Goal: Task Accomplishment & Management: Manage account settings

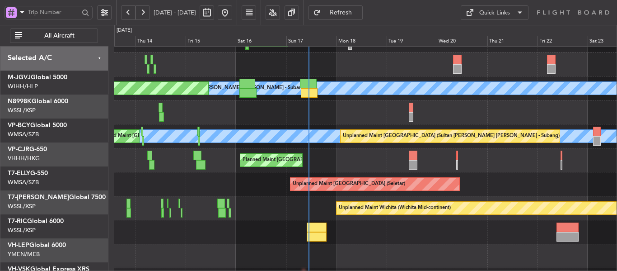
scroll to position [46, 0]
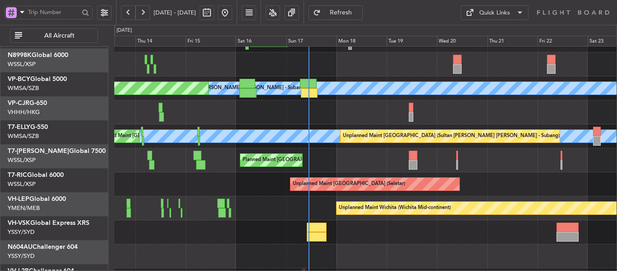
click at [345, 124] on div "[PERSON_NAME] Unplanned Maint [GEOGRAPHIC_DATA] (Sultan [PERSON_NAME] [PERSON_N…" at bounding box center [365, 136] width 502 height 24
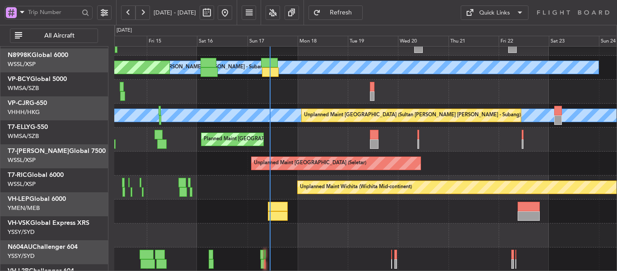
scroll to position [63, 0]
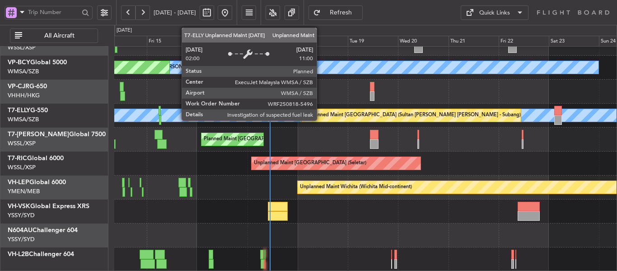
click at [304, 122] on div "Unplanned Maint [GEOGRAPHIC_DATA] (Sultan [PERSON_NAME] [PERSON_NAME] - Subang)" at bounding box center [412, 115] width 217 height 14
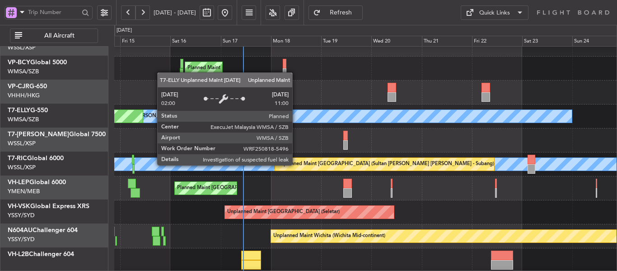
scroll to position [14, 0]
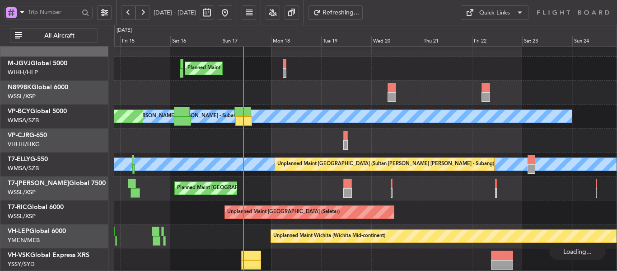
click at [304, 144] on div "Planned Maint [GEOGRAPHIC_DATA] (Seletar) [PERSON_NAME] (Sultan [PERSON_NAME] […" at bounding box center [365, 176] width 502 height 287
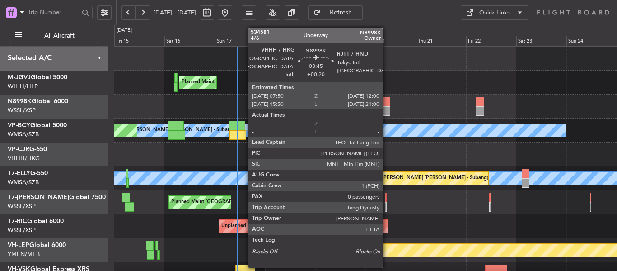
click at [387, 106] on div at bounding box center [386, 110] width 9 height 9
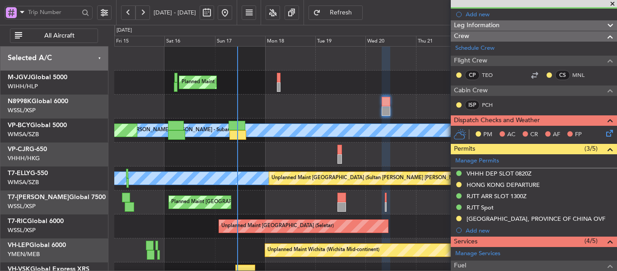
scroll to position [136, 0]
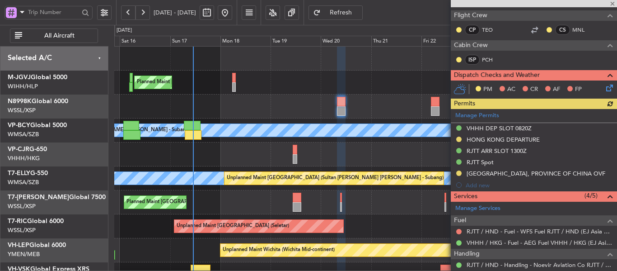
click at [286, 122] on div "Planned Maint [GEOGRAPHIC_DATA] (Seletar) [PERSON_NAME] (Sultan [PERSON_NAME] […" at bounding box center [365, 190] width 502 height 287
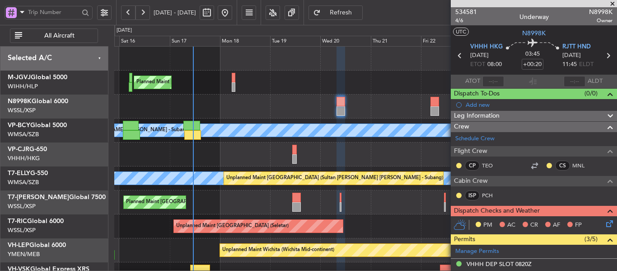
click at [613, 4] on span at bounding box center [612, 4] width 9 height 8
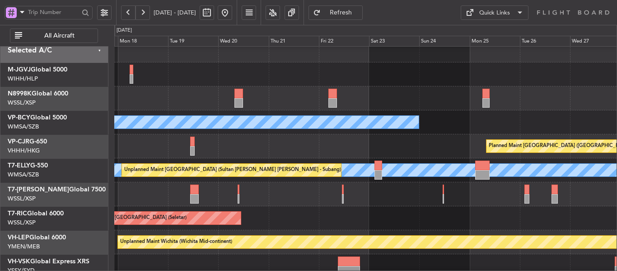
scroll to position [8, 0]
click at [346, 135] on div "Planned Maint [GEOGRAPHIC_DATA] ([GEOGRAPHIC_DATA] Intl)" at bounding box center [365, 146] width 502 height 24
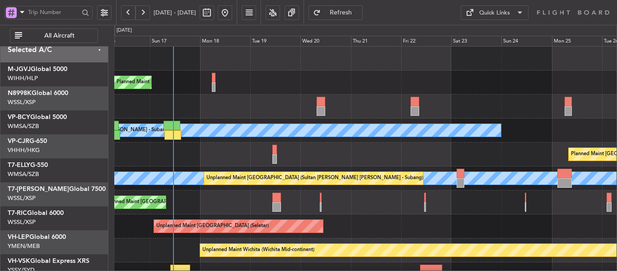
scroll to position [0, 0]
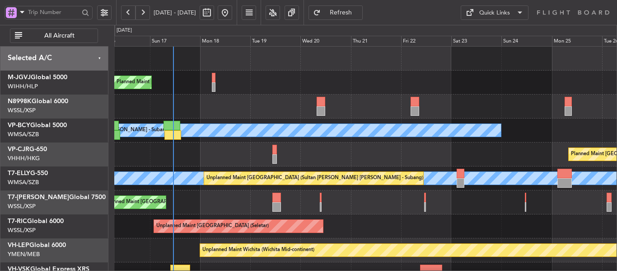
click at [459, 163] on div "Planned Maint [GEOGRAPHIC_DATA] ([GEOGRAPHIC_DATA] Intl)" at bounding box center [365, 154] width 502 height 24
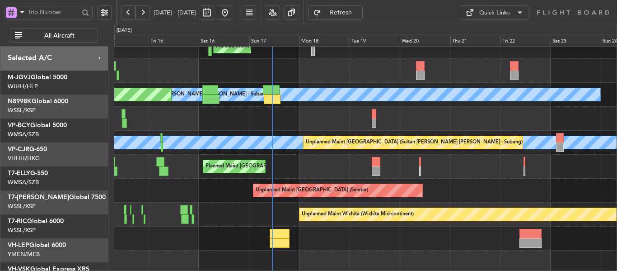
scroll to position [53, 0]
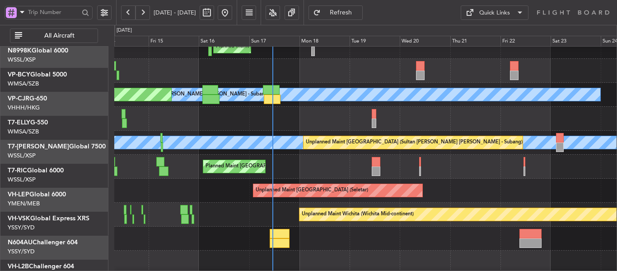
click at [243, 178] on div "Unplanned Maint [GEOGRAPHIC_DATA] (Seletar)" at bounding box center [365, 190] width 502 height 24
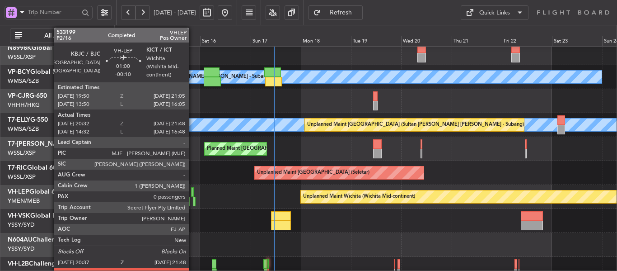
click at [193, 199] on div at bounding box center [194, 200] width 3 height 9
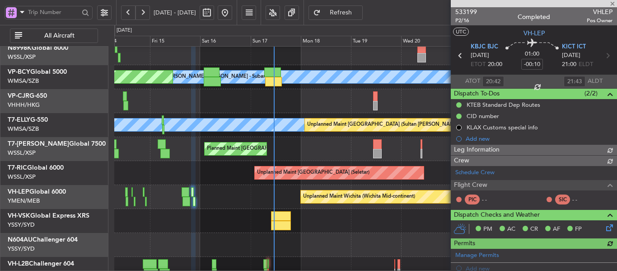
type input "[PERSON_NAME] (LEU)"
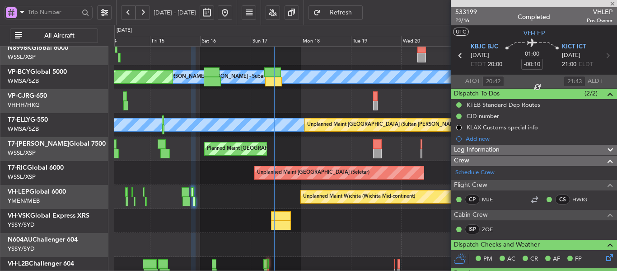
click at [612, 5] on div at bounding box center [534, 3] width 166 height 7
click at [613, 4] on span at bounding box center [612, 4] width 9 height 8
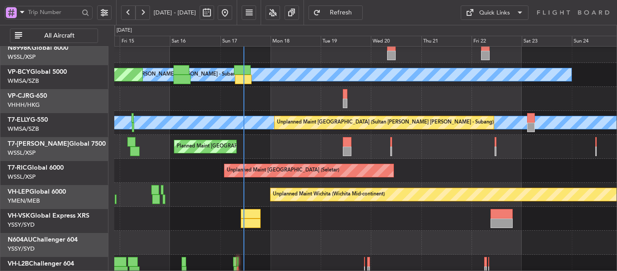
scroll to position [56, 0]
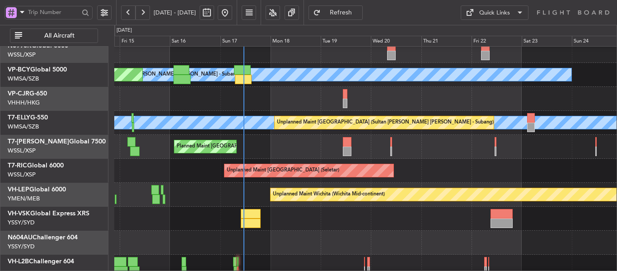
click at [357, 218] on div "Unplanned Maint Sydney ([PERSON_NAME] Intl)" at bounding box center [365, 218] width 502 height 24
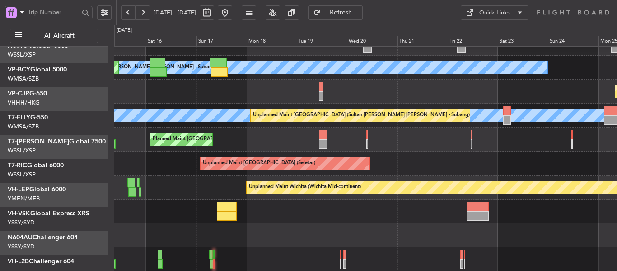
scroll to position [63, 0]
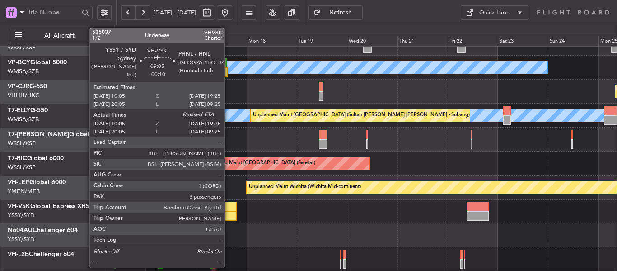
click at [229, 213] on div at bounding box center [227, 215] width 20 height 9
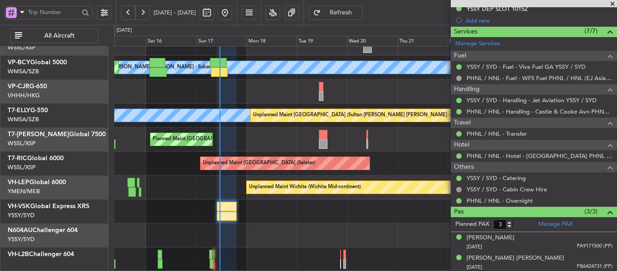
scroll to position [355, 0]
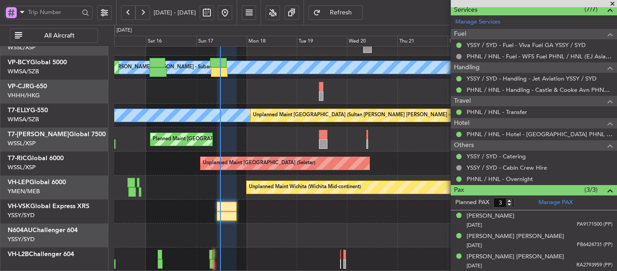
click at [612, 5] on span at bounding box center [612, 4] width 9 height 8
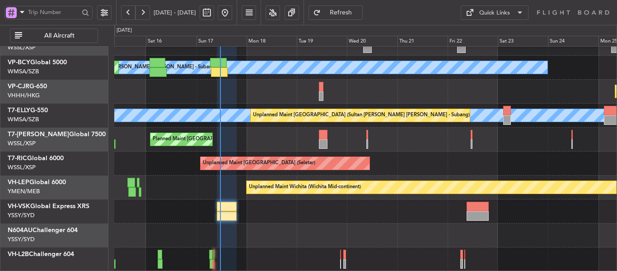
type input "0"
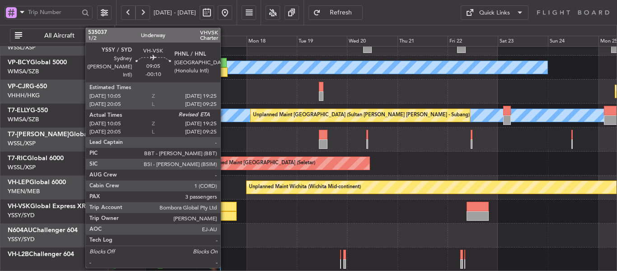
click at [224, 205] on div at bounding box center [227, 205] width 20 height 9
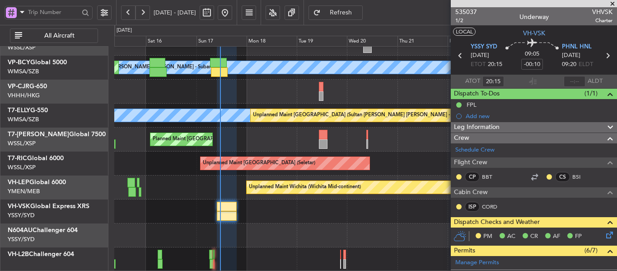
type input "10:15"
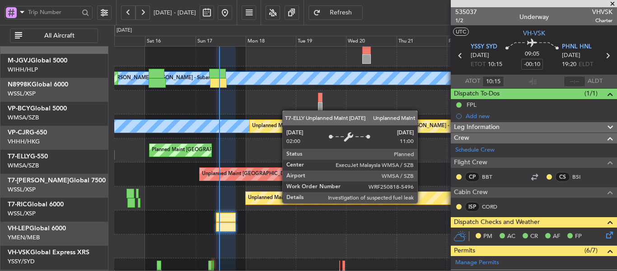
click at [281, 138] on div "[PERSON_NAME] Unplanned Maint [GEOGRAPHIC_DATA] (Sultan [PERSON_NAME] [PERSON_N…" at bounding box center [365, 126] width 502 height 24
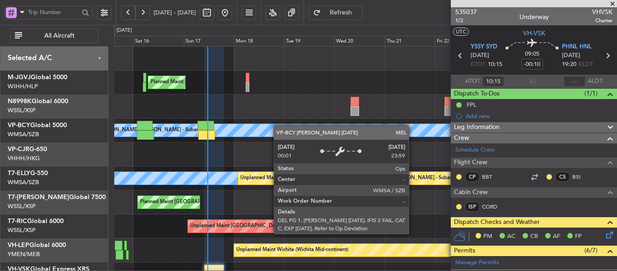
click at [277, 136] on div "Planned Maint [GEOGRAPHIC_DATA] (Seletar) [PERSON_NAME] (Sultan [PERSON_NAME] […" at bounding box center [365, 190] width 502 height 287
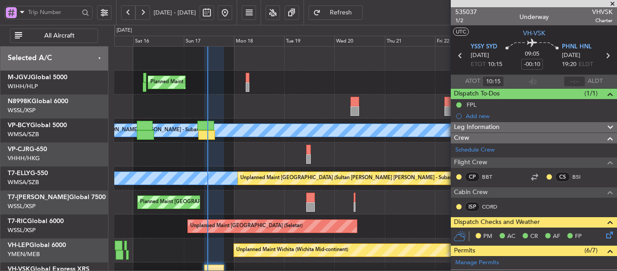
scroll to position [9, 0]
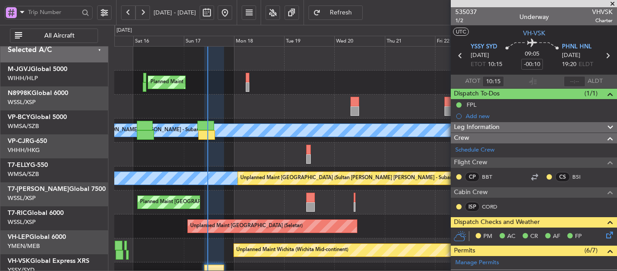
click at [255, 154] on div "Planned Maint [GEOGRAPHIC_DATA] ([GEOGRAPHIC_DATA] Intl) Planned Maint [GEOGRAP…" at bounding box center [365, 154] width 502 height 24
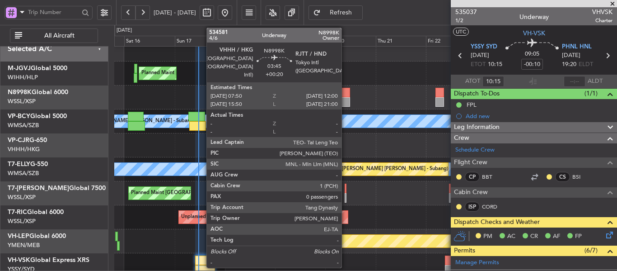
click at [346, 98] on div at bounding box center [345, 101] width 9 height 9
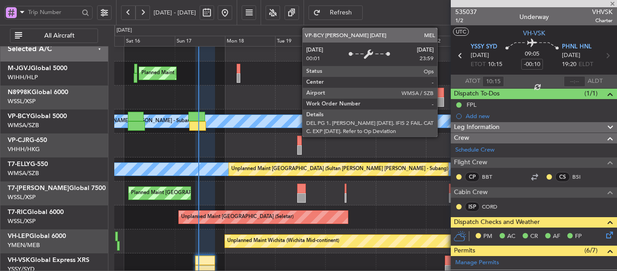
type input "+00:20"
type input "0"
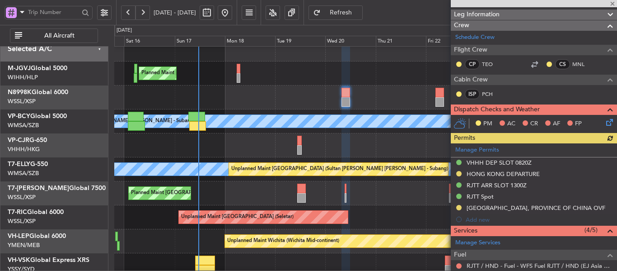
scroll to position [136, 0]
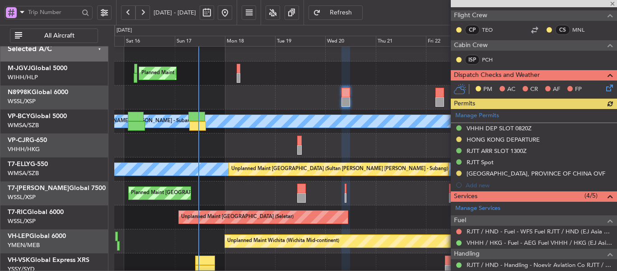
click at [493, 115] on div "Manage Permits VHHH DEP SLOT 0820Z [GEOGRAPHIC_DATA] DEPARTURE RJTT [GEOGRAPHIC…" at bounding box center [534, 150] width 166 height 82
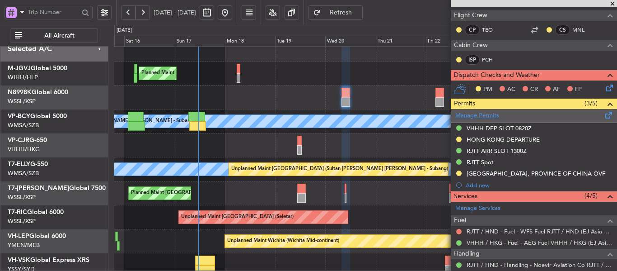
click at [474, 117] on link "Manage Permits" at bounding box center [477, 115] width 44 height 9
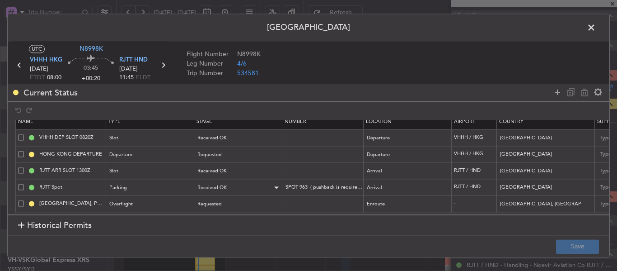
scroll to position [15, 0]
click at [300, 195] on td at bounding box center [322, 203] width 81 height 17
click at [299, 195] on td at bounding box center [322, 203] width 81 height 17
click at [293, 200] on input "text" at bounding box center [324, 204] width 79 height 8
paste input "11408172998"
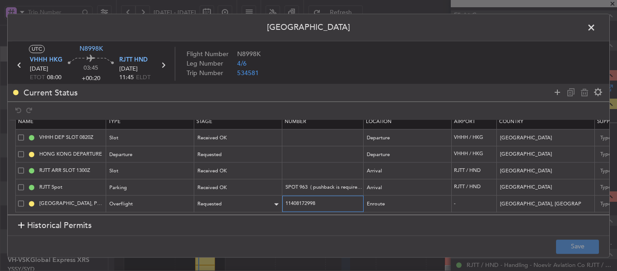
type input "11408172998"
click at [265, 197] on div "Requested" at bounding box center [235, 204] width 75 height 14
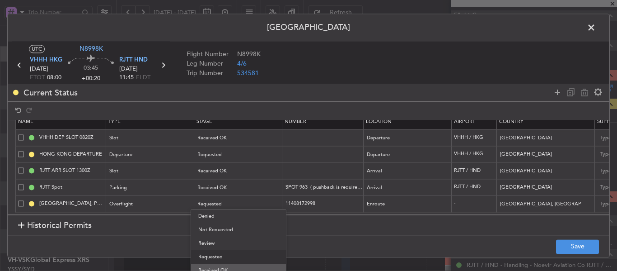
click at [234, 266] on span "Received OK" at bounding box center [238, 270] width 80 height 14
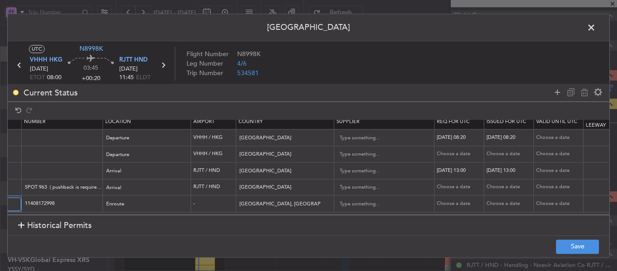
scroll to position [0, 280]
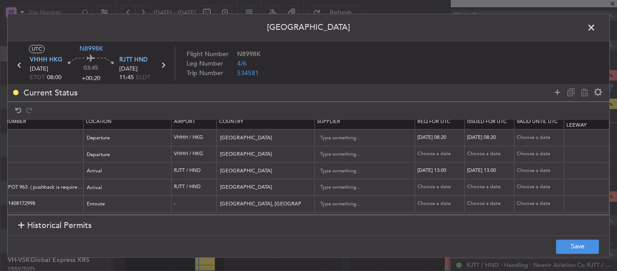
click at [421, 200] on div "Choose a date" at bounding box center [440, 204] width 47 height 8
select select "8"
select select "2025"
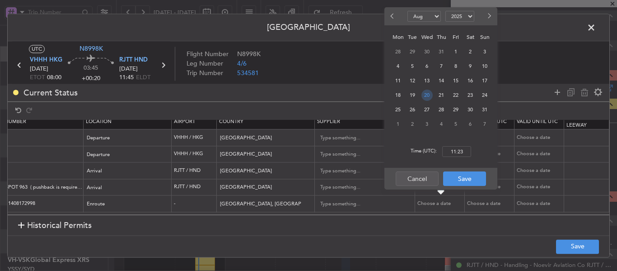
click at [430, 93] on span "20" at bounding box center [426, 94] width 11 height 11
click at [458, 149] on input "00:00" at bounding box center [456, 151] width 29 height 11
type input "08:00"
click at [470, 178] on button "Save" at bounding box center [464, 178] width 43 height 14
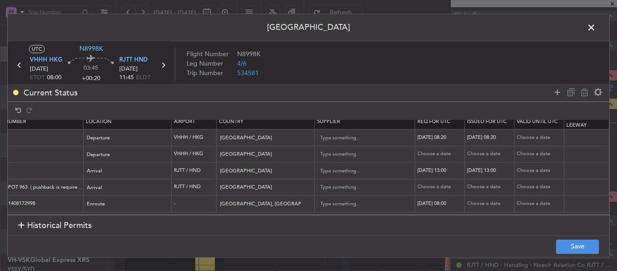
click at [479, 200] on div "Choose a date" at bounding box center [490, 204] width 47 height 8
select select "8"
select select "2025"
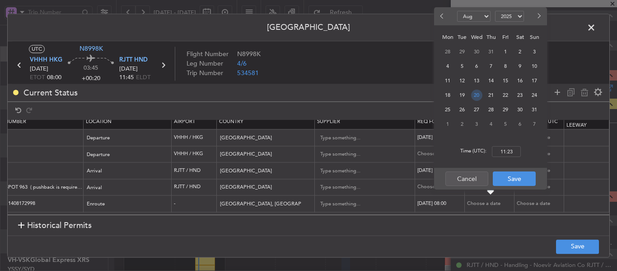
click at [475, 94] on span "20" at bounding box center [476, 94] width 11 height 11
click at [506, 151] on input "00:00" at bounding box center [506, 151] width 29 height 11
type input "08:00"
click at [508, 178] on button "Save" at bounding box center [514, 178] width 43 height 14
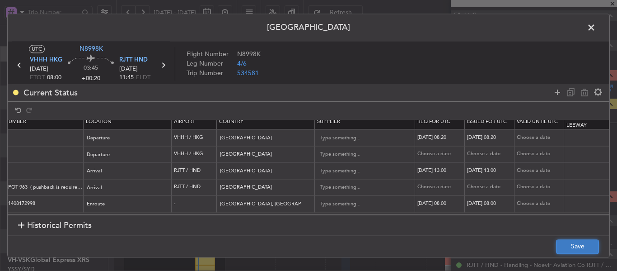
click at [563, 243] on button "Save" at bounding box center [577, 246] width 43 height 14
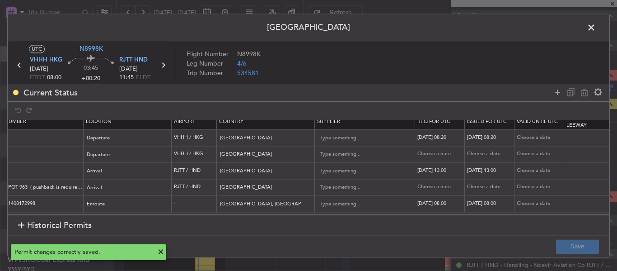
click at [164, 67] on icon at bounding box center [163, 65] width 12 height 12
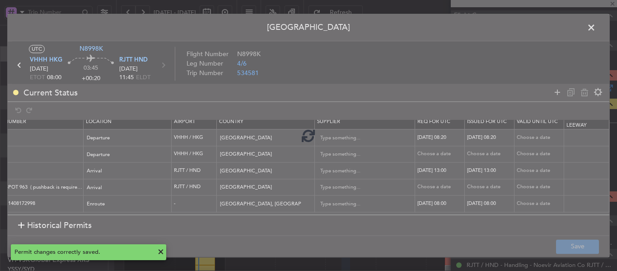
type input "+00:05"
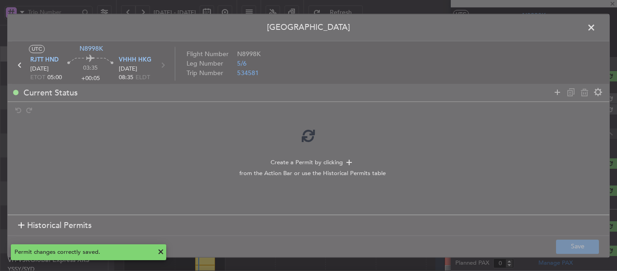
scroll to position [0, 0]
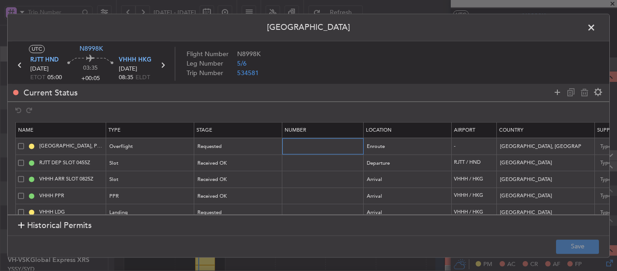
click at [293, 146] on input "text" at bounding box center [324, 146] width 79 height 8
paste input "11408172998"
type input "11408172998"
click at [253, 149] on div "Requested" at bounding box center [235, 147] width 75 height 14
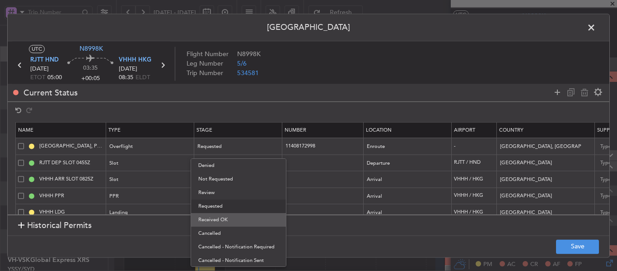
click at [238, 218] on span "Received OK" at bounding box center [238, 220] width 80 height 14
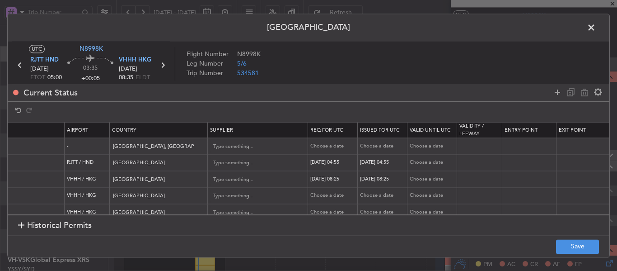
scroll to position [0, 397]
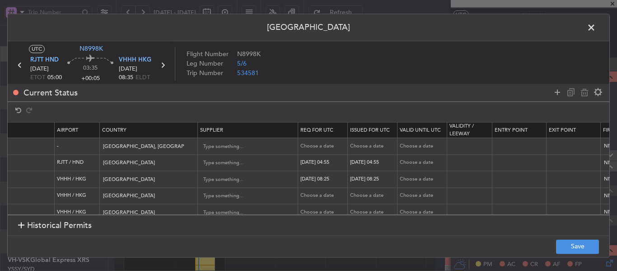
click at [314, 144] on div "Choose a date" at bounding box center [323, 146] width 47 height 8
select select "8"
select select "2025"
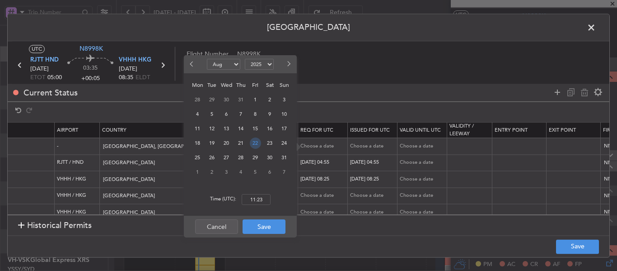
click at [255, 143] on span "22" at bounding box center [255, 142] width 11 height 11
click at [258, 202] on input "00:00" at bounding box center [256, 199] width 29 height 11
type input "05:00"
click at [260, 229] on button "Save" at bounding box center [264, 226] width 43 height 14
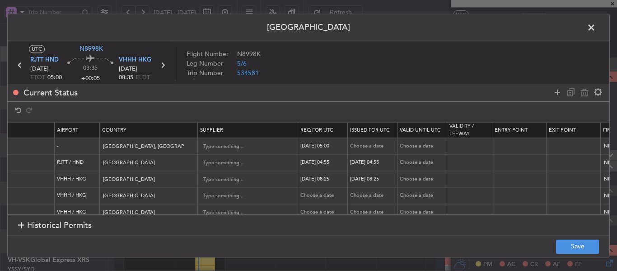
click at [367, 140] on td "Choose a date" at bounding box center [373, 146] width 50 height 17
click at [367, 145] on div "Choose a date" at bounding box center [373, 146] width 47 height 8
select select "8"
select select "2025"
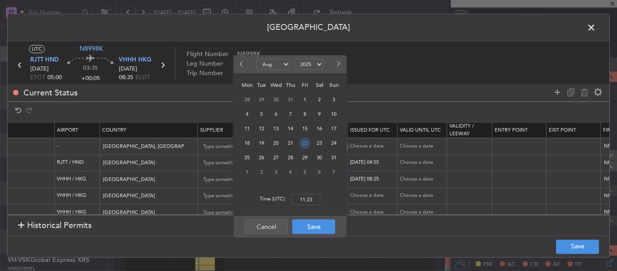
click at [306, 145] on span "22" at bounding box center [304, 142] width 11 height 11
click at [306, 202] on input "00:00" at bounding box center [305, 199] width 29 height 11
type input "05:00"
click at [311, 223] on button "Save" at bounding box center [313, 226] width 43 height 14
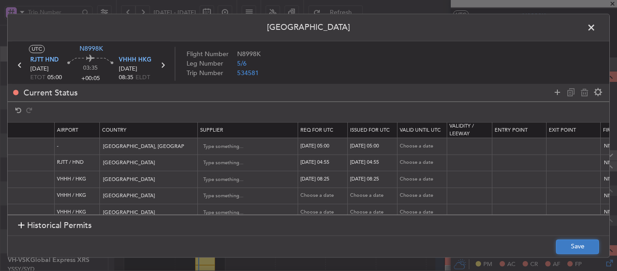
click at [572, 242] on button "Save" at bounding box center [577, 246] width 43 height 14
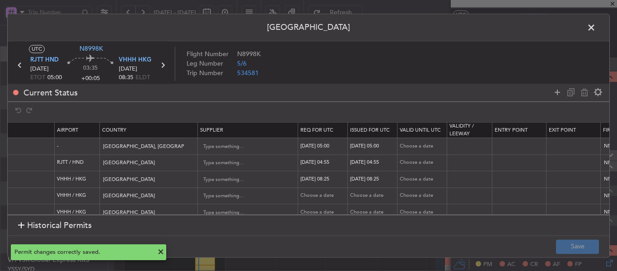
click at [596, 28] on span at bounding box center [596, 30] width 0 height 18
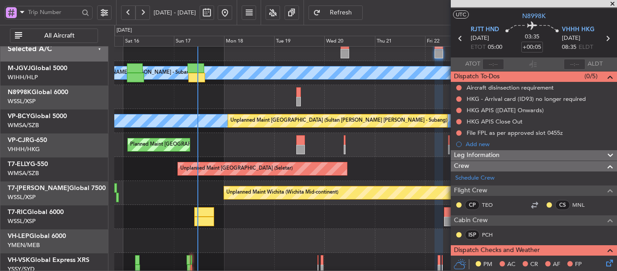
scroll to position [62, 0]
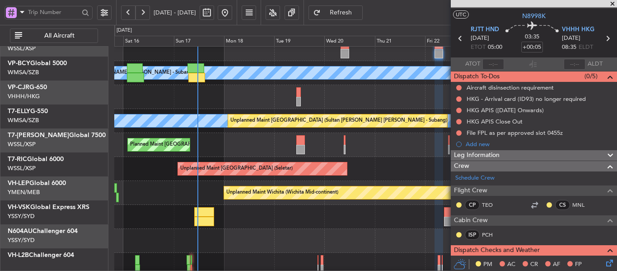
click at [266, 147] on div "Planned Maint [GEOGRAPHIC_DATA] (Seletar)" at bounding box center [365, 145] width 502 height 24
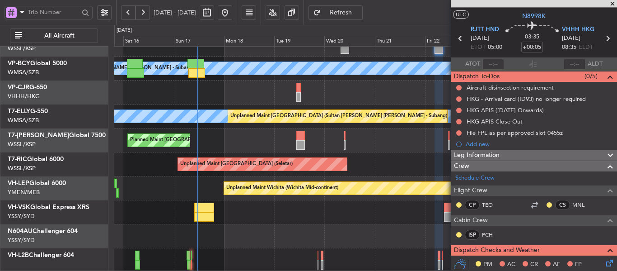
scroll to position [0, 0]
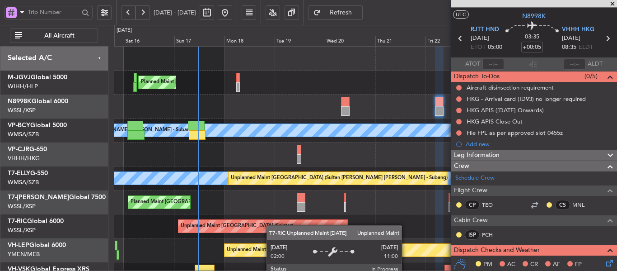
click at [271, 229] on div "Planned Maint [GEOGRAPHIC_DATA] (Seletar) [PERSON_NAME] (Sultan [PERSON_NAME] […" at bounding box center [365, 190] width 502 height 287
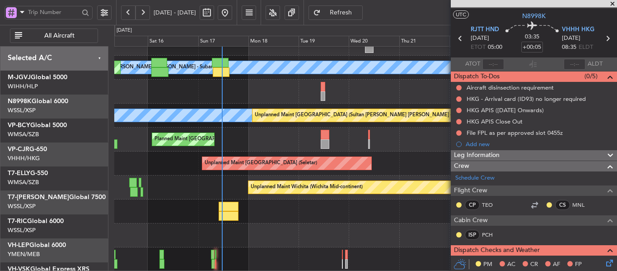
scroll to position [63, 0]
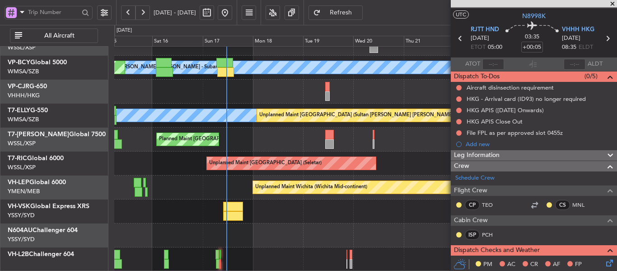
click at [295, 212] on div "[PERSON_NAME] [GEOGRAPHIC_DATA] (Sultan [PERSON_NAME] [PERSON_NAME] - Subang) P…" at bounding box center [365, 127] width 502 height 287
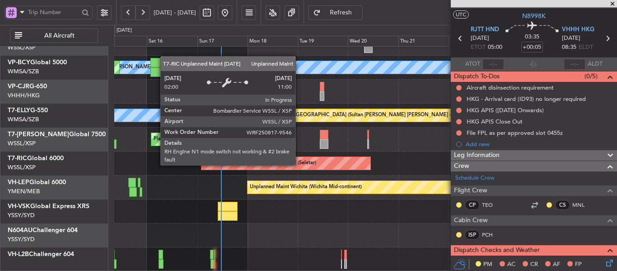
click at [310, 149] on div "Planned Maint [GEOGRAPHIC_DATA] (Seletar)" at bounding box center [365, 139] width 502 height 24
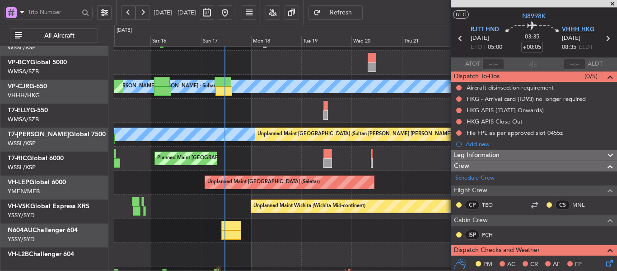
scroll to position [44, 0]
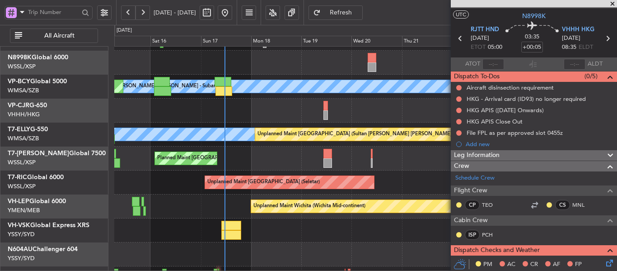
click at [612, 3] on span at bounding box center [612, 4] width 9 height 8
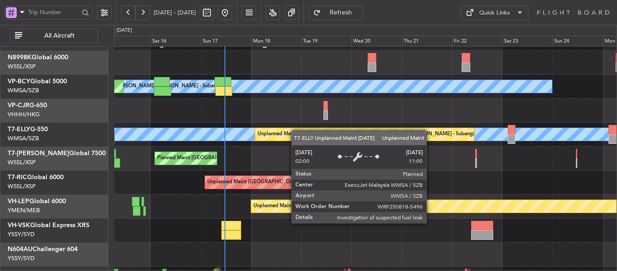
scroll to position [0, 0]
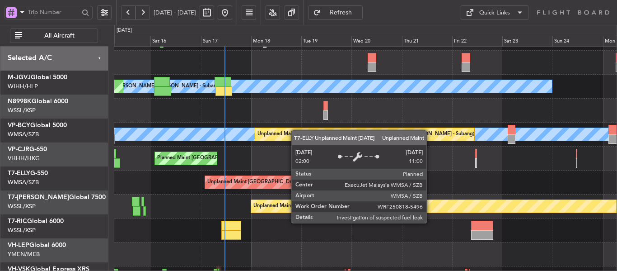
click at [288, 146] on div "[PERSON_NAME] Unplanned Maint [GEOGRAPHIC_DATA] (Sultan [PERSON_NAME] [PERSON_N…" at bounding box center [365, 134] width 502 height 24
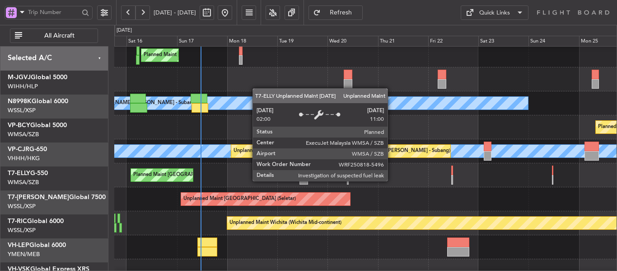
scroll to position [27, 0]
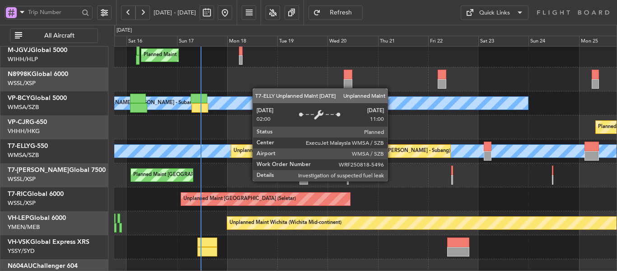
click at [383, 153] on div "Unplanned Maint [GEOGRAPHIC_DATA] (Sultan [PERSON_NAME] [PERSON_NAME] - Subang)" at bounding box center [342, 151] width 217 height 14
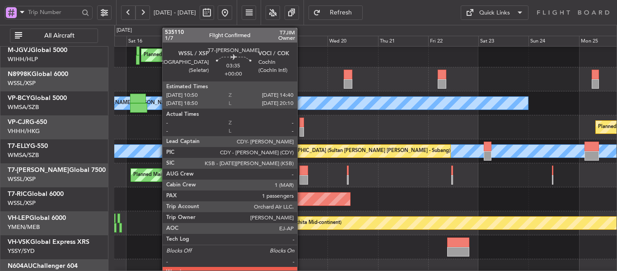
click at [302, 176] on div at bounding box center [303, 179] width 8 height 9
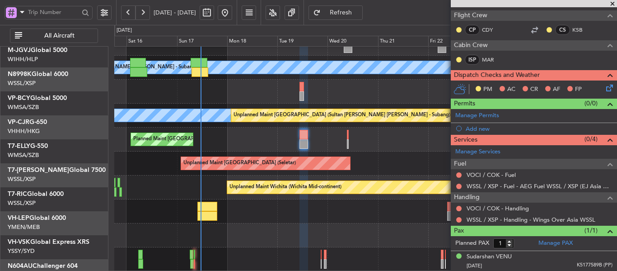
scroll to position [63, 0]
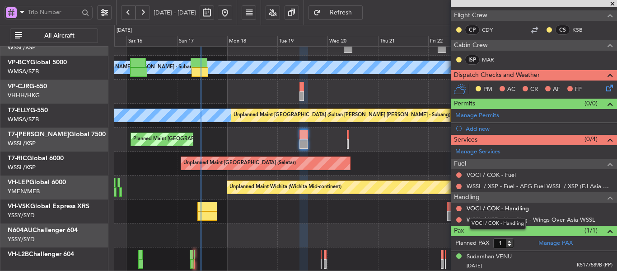
click at [487, 209] on link "VOCI / COK - Handling" at bounding box center [498, 208] width 62 height 8
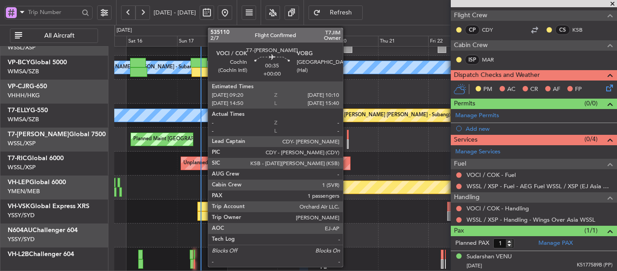
click at [347, 140] on div at bounding box center [348, 143] width 2 height 9
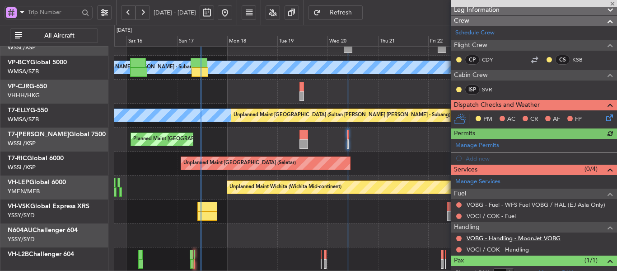
scroll to position [136, 0]
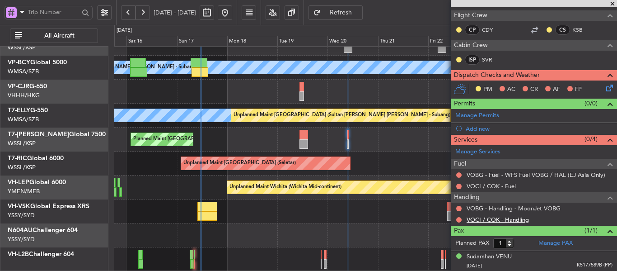
click at [513, 218] on link "VOCI / COK - Handling" at bounding box center [498, 219] width 62 height 8
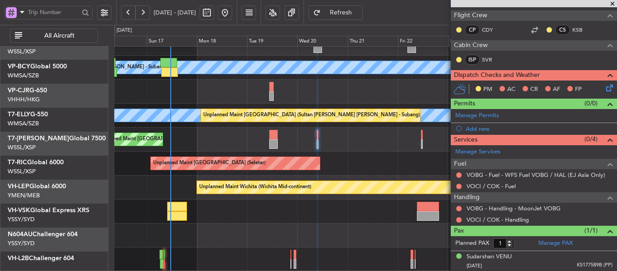
click at [197, 174] on div "Unplanned Maint [GEOGRAPHIC_DATA] (Seletar)" at bounding box center [365, 163] width 502 height 24
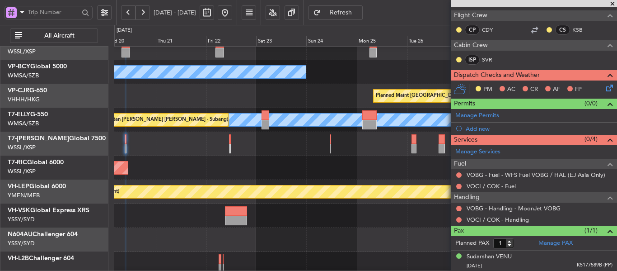
scroll to position [58, 0]
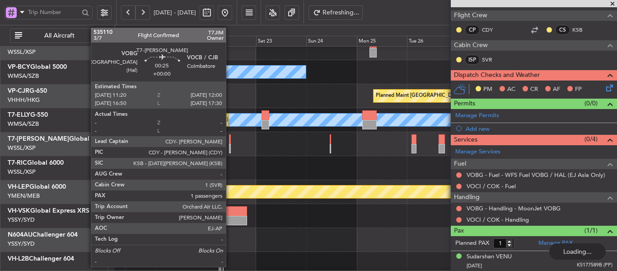
click at [230, 147] on div at bounding box center [230, 148] width 2 height 9
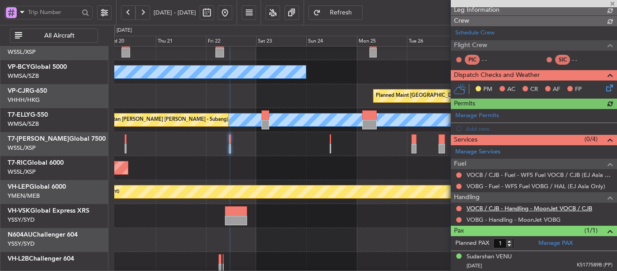
scroll to position [136, 0]
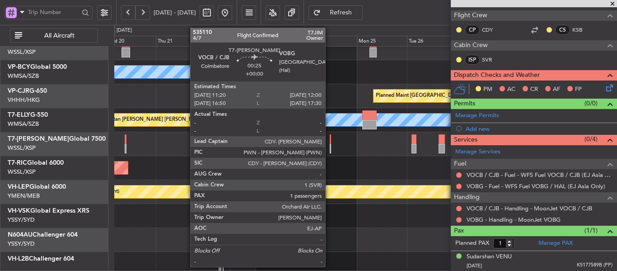
click at [330, 144] on div at bounding box center [331, 148] width 2 height 9
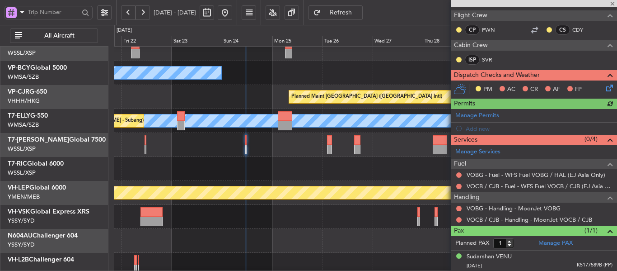
click at [302, 163] on div "Unplanned Maint [GEOGRAPHIC_DATA] (Seletar)" at bounding box center [365, 169] width 502 height 24
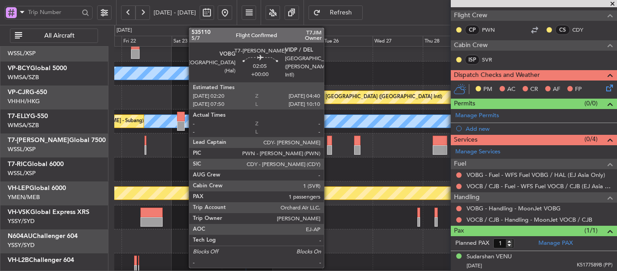
click at [328, 141] on div at bounding box center [329, 140] width 5 height 9
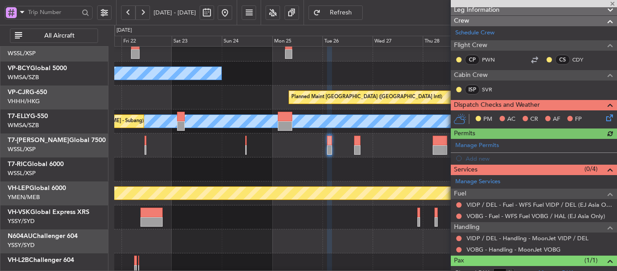
scroll to position [158, 0]
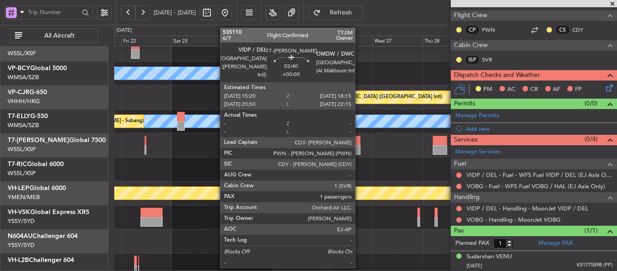
click at [359, 142] on div at bounding box center [357, 140] width 6 height 9
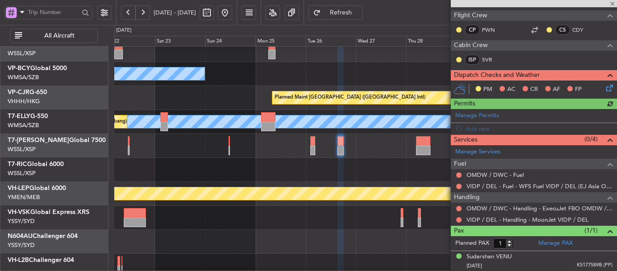
scroll to position [55, 0]
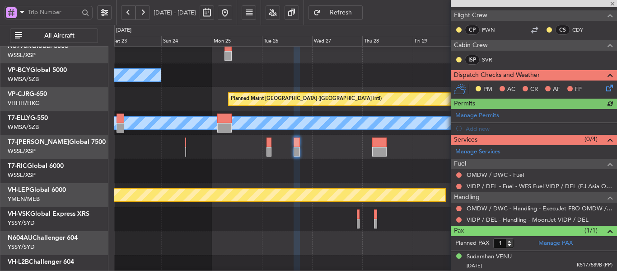
click at [345, 146] on div at bounding box center [365, 147] width 502 height 24
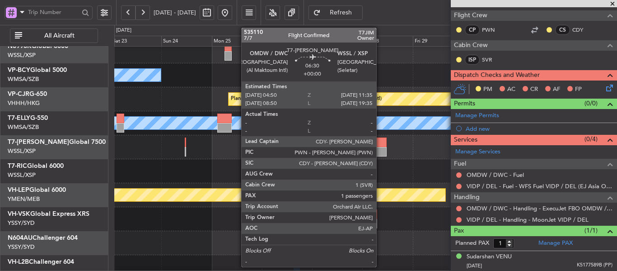
click at [380, 150] on div at bounding box center [379, 151] width 14 height 9
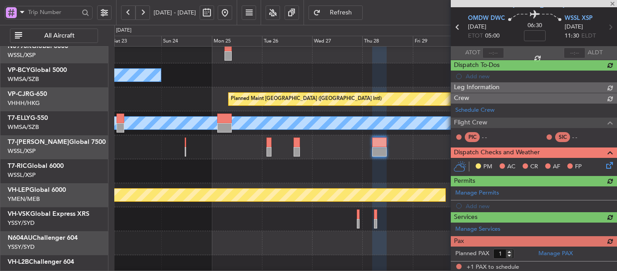
scroll to position [50, 0]
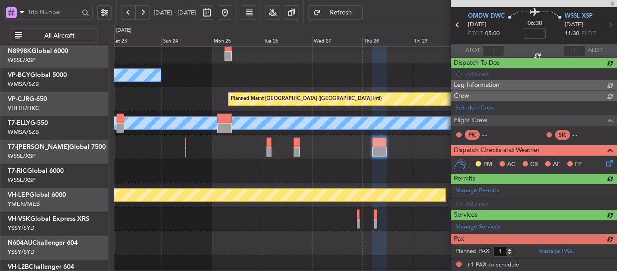
click at [376, 169] on div at bounding box center [365, 171] width 502 height 24
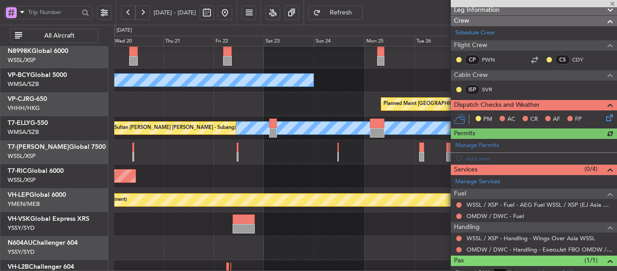
scroll to position [147, 0]
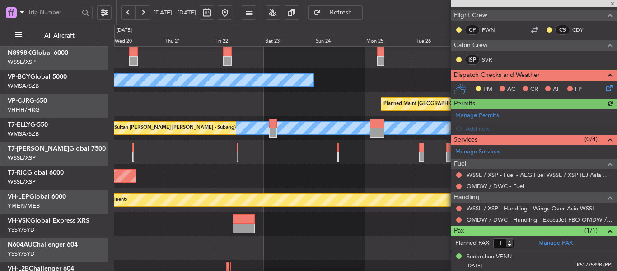
click at [387, 171] on div "Unplanned Maint [GEOGRAPHIC_DATA] (Seletar)" at bounding box center [365, 176] width 502 height 24
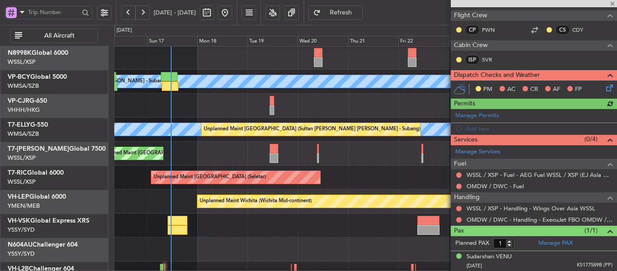
click at [327, 168] on div "Unplanned Maint [GEOGRAPHIC_DATA] (Seletar)" at bounding box center [365, 177] width 502 height 24
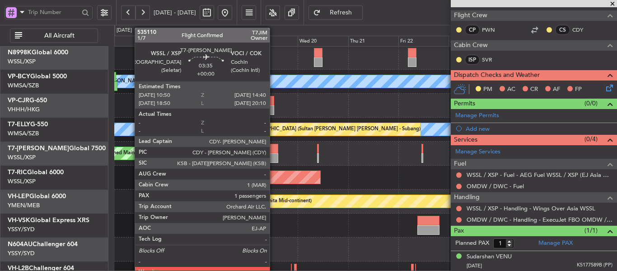
click at [274, 158] on div at bounding box center [274, 157] width 8 height 9
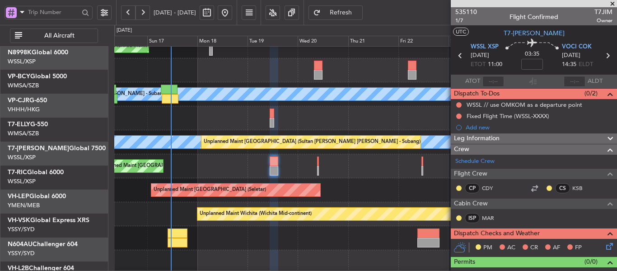
scroll to position [8, 0]
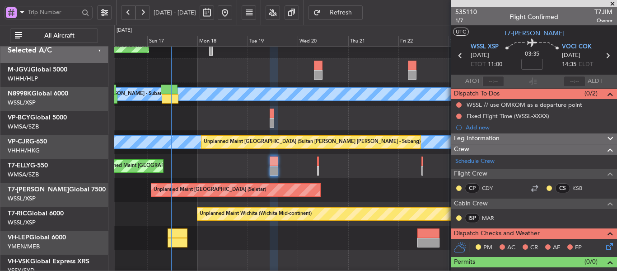
click at [230, 130] on div "Planned Maint [GEOGRAPHIC_DATA] ([GEOGRAPHIC_DATA] Intl)" at bounding box center [365, 118] width 502 height 24
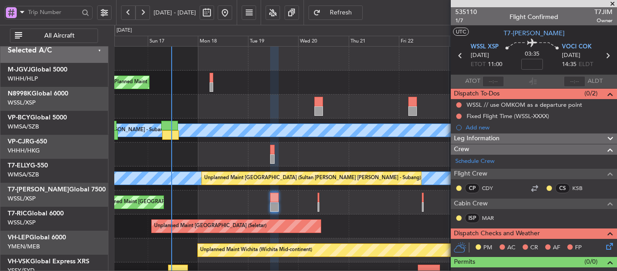
scroll to position [0, 0]
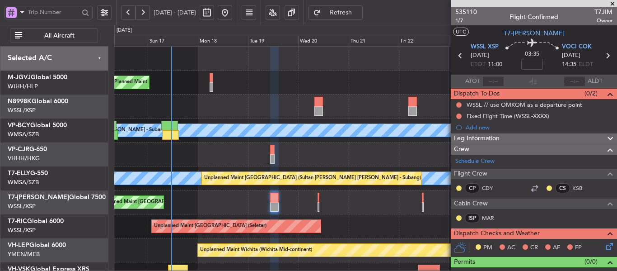
click at [250, 166] on div "Planned Maint [GEOGRAPHIC_DATA] (Seletar) [PERSON_NAME] (Sultan [PERSON_NAME] […" at bounding box center [365, 190] width 502 height 287
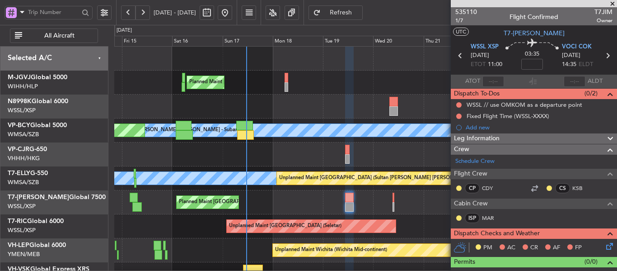
click at [350, 117] on div at bounding box center [365, 106] width 502 height 24
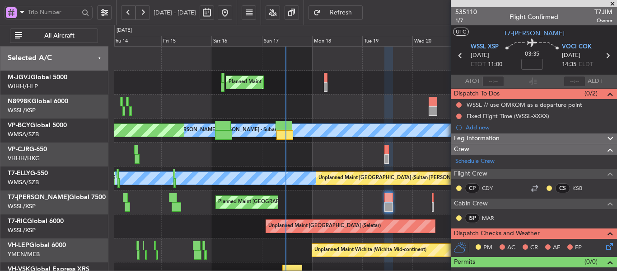
click at [355, 123] on div "[PERSON_NAME] [GEOGRAPHIC_DATA] (Sultan [PERSON_NAME] [PERSON_NAME] - Subang) P…" at bounding box center [365, 130] width 502 height 24
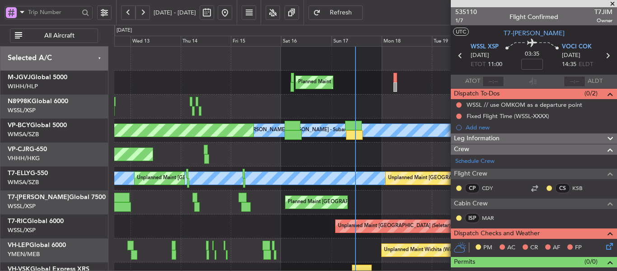
click at [612, 5] on span at bounding box center [612, 4] width 9 height 8
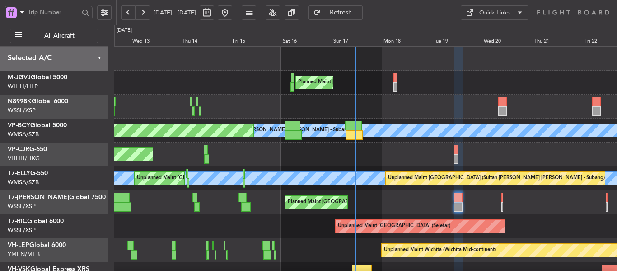
type input "0"
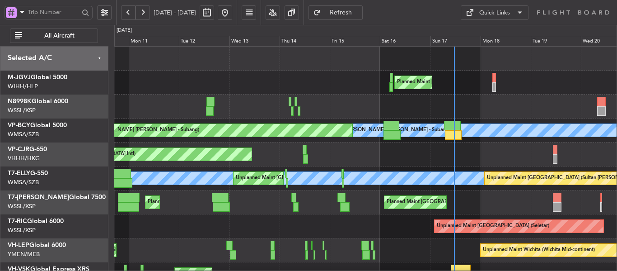
click at [355, 110] on div at bounding box center [365, 106] width 502 height 24
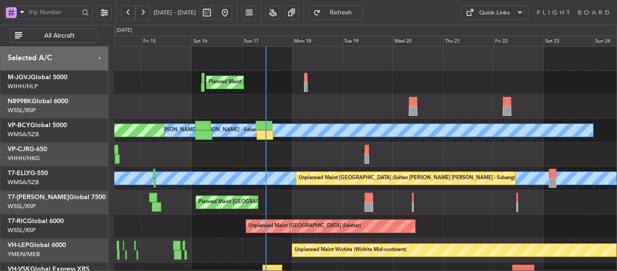
click at [323, 122] on div "[PERSON_NAME] [GEOGRAPHIC_DATA] (Sultan [PERSON_NAME] [PERSON_NAME] - Subang) P…" at bounding box center [365, 130] width 502 height 24
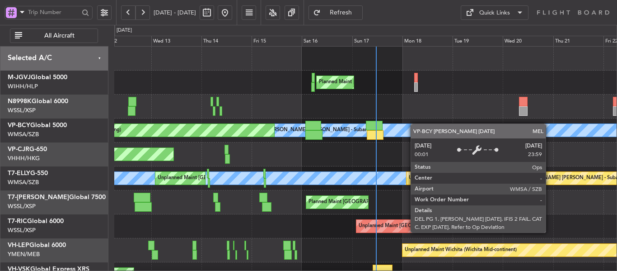
click at [416, 123] on div "Planned Maint [GEOGRAPHIC_DATA] (Seletar) [PERSON_NAME] (Sultan [PERSON_NAME] […" at bounding box center [365, 190] width 502 height 287
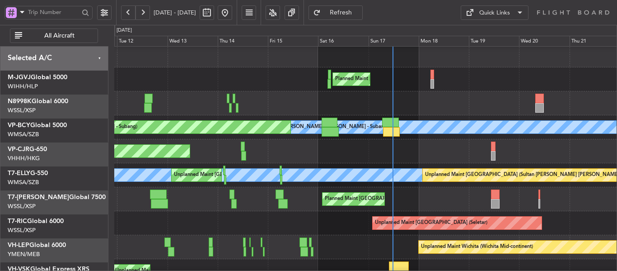
scroll to position [1, 0]
click at [231, 163] on div "Planned Maint [GEOGRAPHIC_DATA] ([GEOGRAPHIC_DATA] Intl)" at bounding box center [365, 151] width 502 height 24
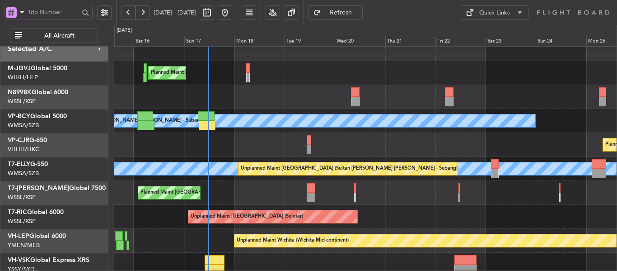
scroll to position [9, 0]
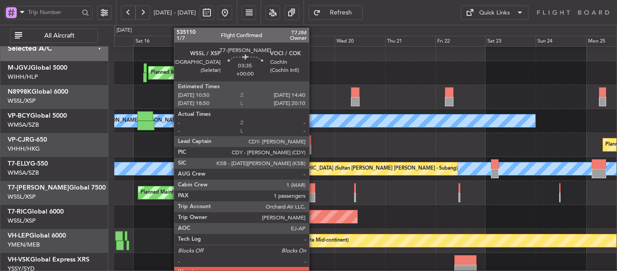
click at [313, 193] on div at bounding box center [311, 196] width 8 height 9
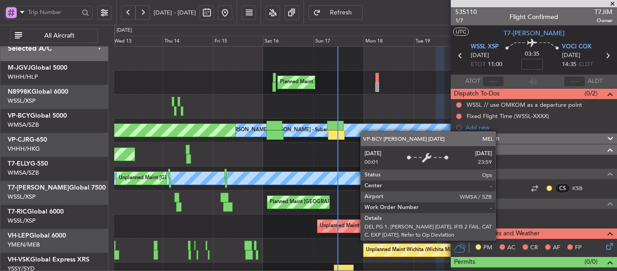
click at [388, 134] on div "Planned Maint [GEOGRAPHIC_DATA] (Seletar) [PERSON_NAME] (Sultan [PERSON_NAME] […" at bounding box center [365, 190] width 502 height 287
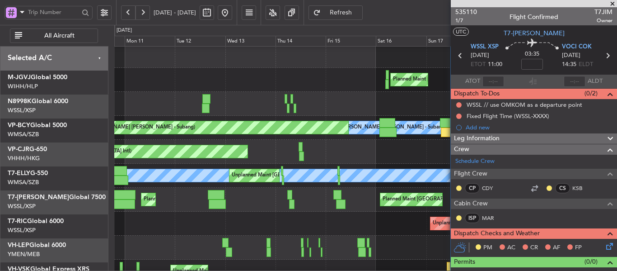
click at [372, 118] on div "[PERSON_NAME] [GEOGRAPHIC_DATA] (Sultan [PERSON_NAME] [PERSON_NAME] - Subang) P…" at bounding box center [365, 128] width 502 height 24
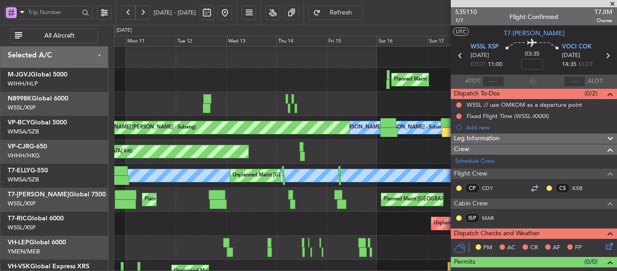
drag, startPoint x: 611, startPoint y: 2, endPoint x: 594, endPoint y: 5, distance: 17.4
click at [611, 3] on span at bounding box center [612, 4] width 9 height 8
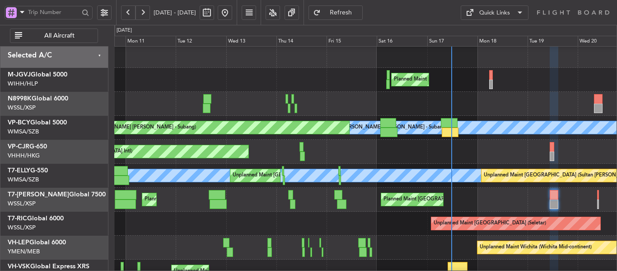
type input "0"
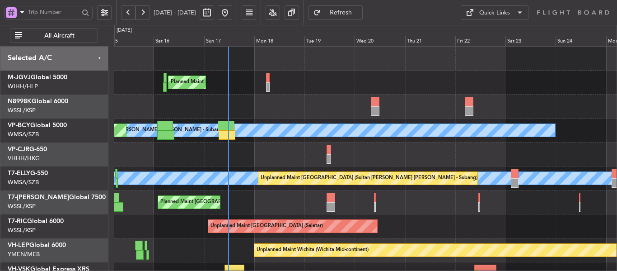
click at [251, 160] on div "Planned Maint [GEOGRAPHIC_DATA] ([GEOGRAPHIC_DATA] Intl) Planned Maint [GEOGRAP…" at bounding box center [365, 154] width 502 height 24
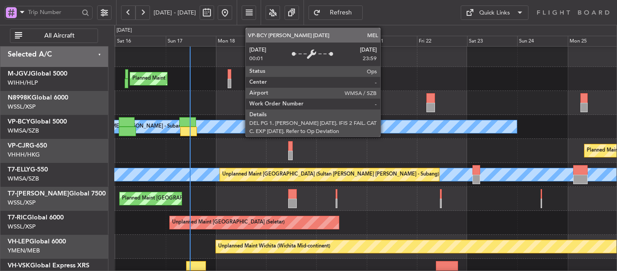
scroll to position [7, 0]
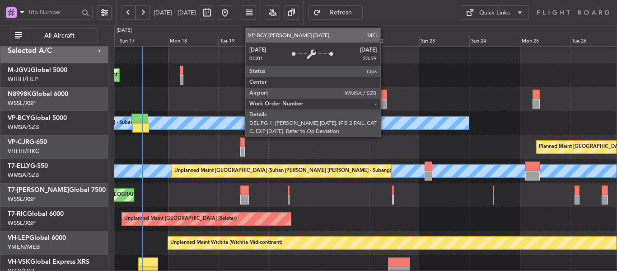
click at [336, 117] on div "[PERSON_NAME] [GEOGRAPHIC_DATA] (Sultan [PERSON_NAME] [PERSON_NAME] - Subang)" at bounding box center [193, 123] width 552 height 13
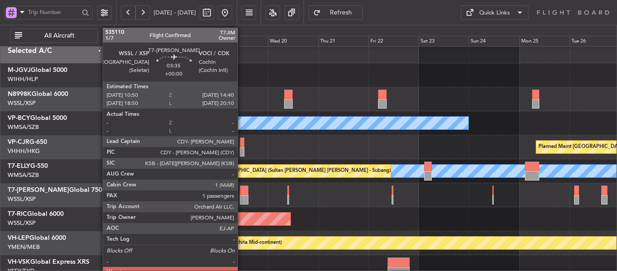
click at [242, 193] on div at bounding box center [244, 189] width 8 height 9
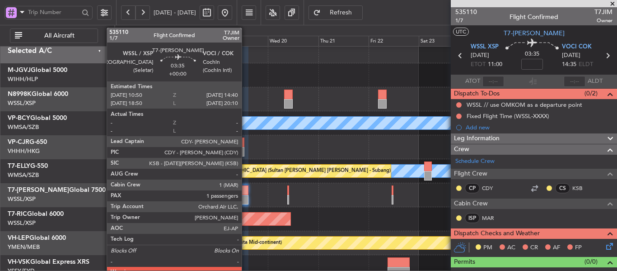
click at [244, 192] on div at bounding box center [244, 189] width 8 height 9
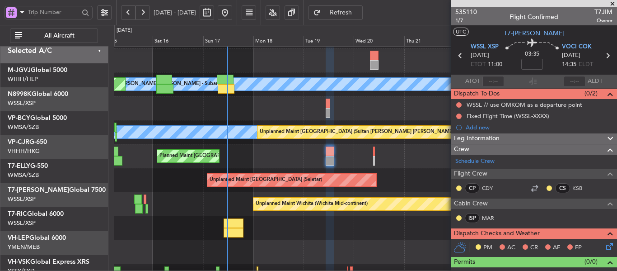
click at [276, 142] on div "[PERSON_NAME] Unplanned Maint [GEOGRAPHIC_DATA] (Sultan [PERSON_NAME] [PERSON_N…" at bounding box center [365, 132] width 502 height 24
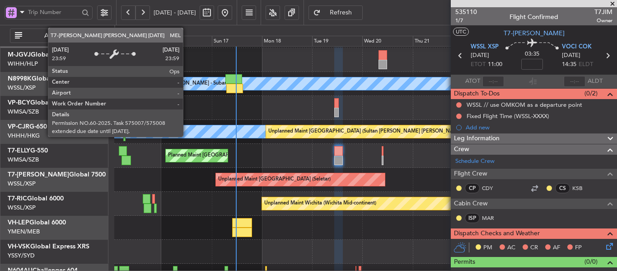
click at [274, 138] on div "MEL" at bounding box center [438, 131] width 1359 height 13
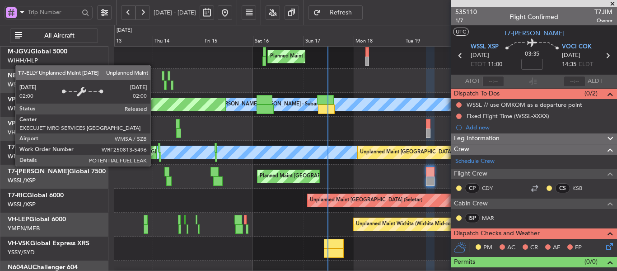
click at [157, 159] on div "Unplanned Maint [GEOGRAPHIC_DATA] (Sultan [PERSON_NAME] [PERSON_NAME] - Subang)" at bounding box center [131, 152] width 51 height 14
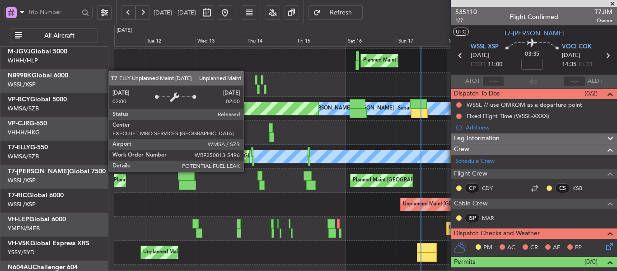
scroll to position [22, 0]
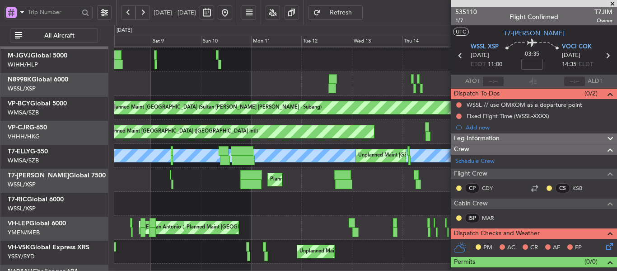
click at [310, 165] on div "[PERSON_NAME] Unplanned Maint [GEOGRAPHIC_DATA] (Sultan [PERSON_NAME] [PERSON_N…" at bounding box center [365, 156] width 502 height 24
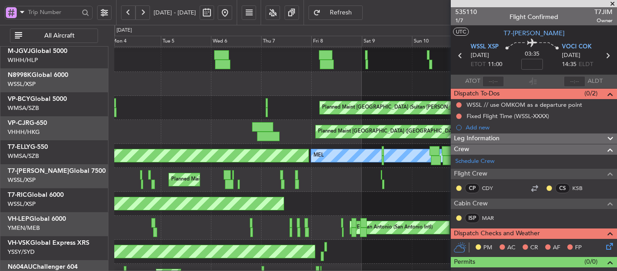
click at [338, 177] on div "Planned Maint [GEOGRAPHIC_DATA] ([GEOGRAPHIC_DATA]) Planned Maint [GEOGRAPHIC_D…" at bounding box center [365, 180] width 502 height 24
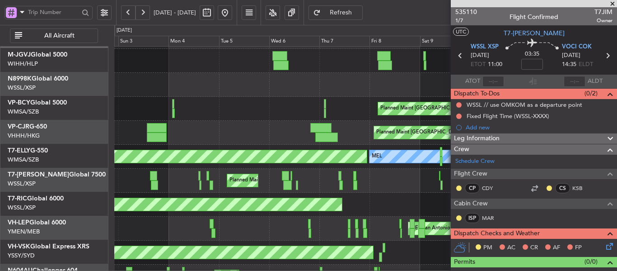
click at [299, 165] on div "[PERSON_NAME] AOG Maint Granada ([PERSON_NAME]) Unplanned Maint [GEOGRAPHIC_DAT…" at bounding box center [365, 157] width 502 height 24
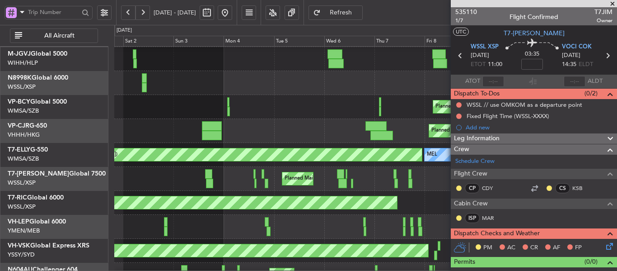
click at [312, 168] on div "Planned Maint [GEOGRAPHIC_DATA] ([GEOGRAPHIC_DATA]) Planned Maint [GEOGRAPHIC_D…" at bounding box center [365, 179] width 502 height 24
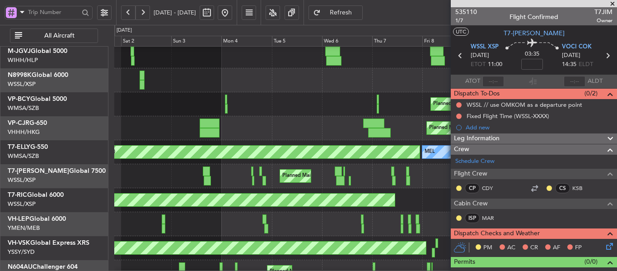
click at [611, 2] on span at bounding box center [612, 4] width 9 height 8
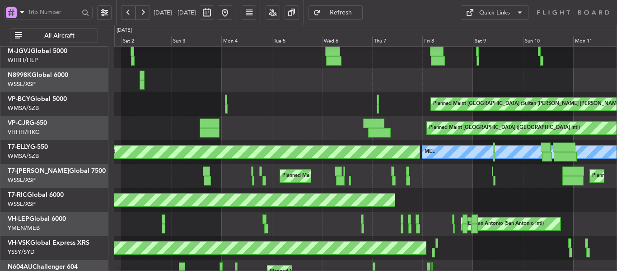
type input "0"
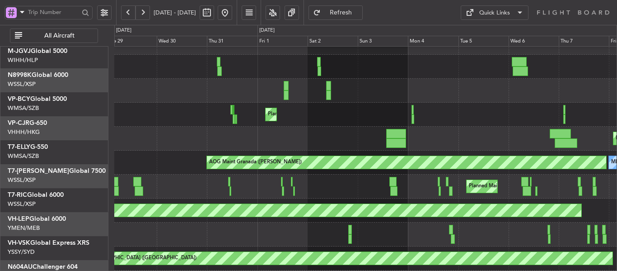
click at [353, 187] on div "Planned Maint Dubai (Al Maktoum Intl)" at bounding box center [365, 186] width 502 height 24
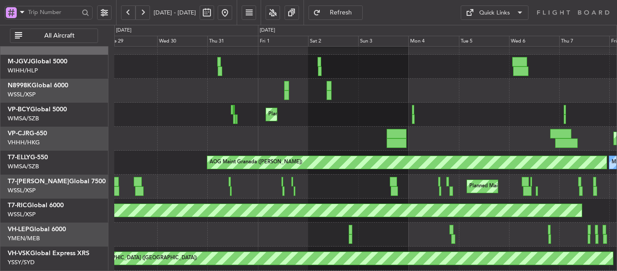
scroll to position [15, 0]
click at [309, 191] on div "Planned Maint Dubai (Al Maktoum Intl)" at bounding box center [365, 186] width 502 height 24
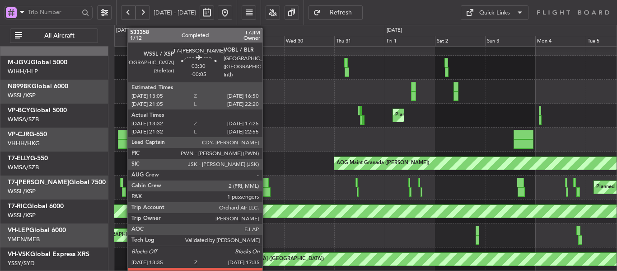
click at [267, 186] on div at bounding box center [265, 182] width 8 height 9
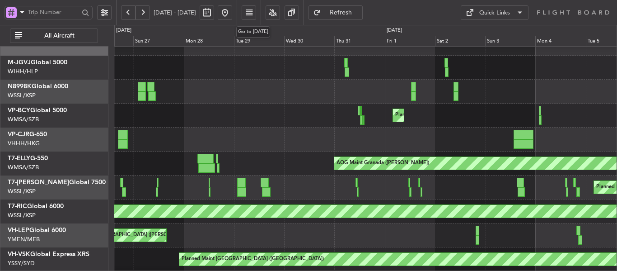
click at [232, 11] on button at bounding box center [225, 12] width 14 height 14
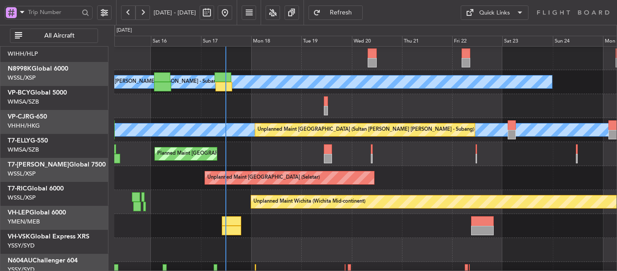
click at [282, 186] on div "Unplanned Maint [GEOGRAPHIC_DATA] (Seletar)" at bounding box center [365, 178] width 502 height 24
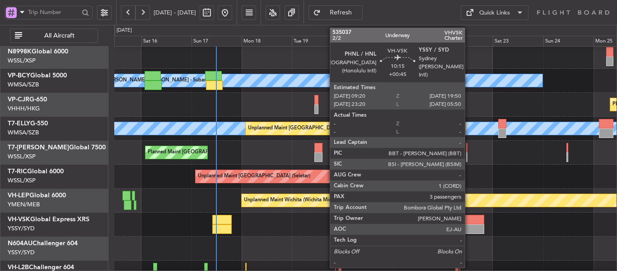
click at [469, 227] on div at bounding box center [473, 228] width 22 height 9
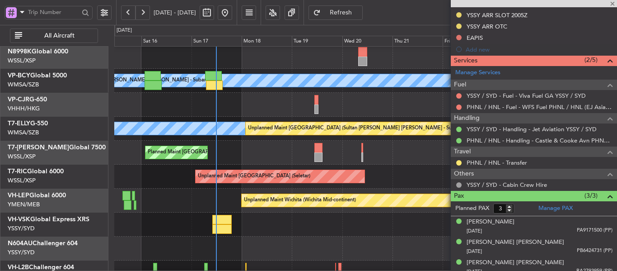
scroll to position [288, 0]
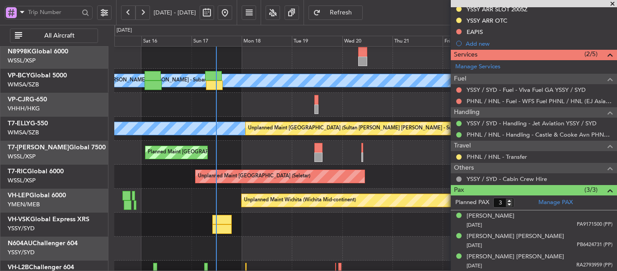
click at [612, 5] on span at bounding box center [612, 4] width 9 height 8
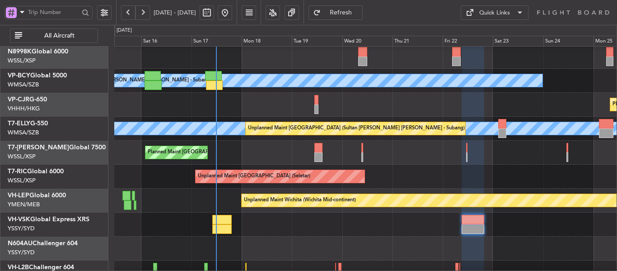
type input "0"
